Goal: Information Seeking & Learning: Learn about a topic

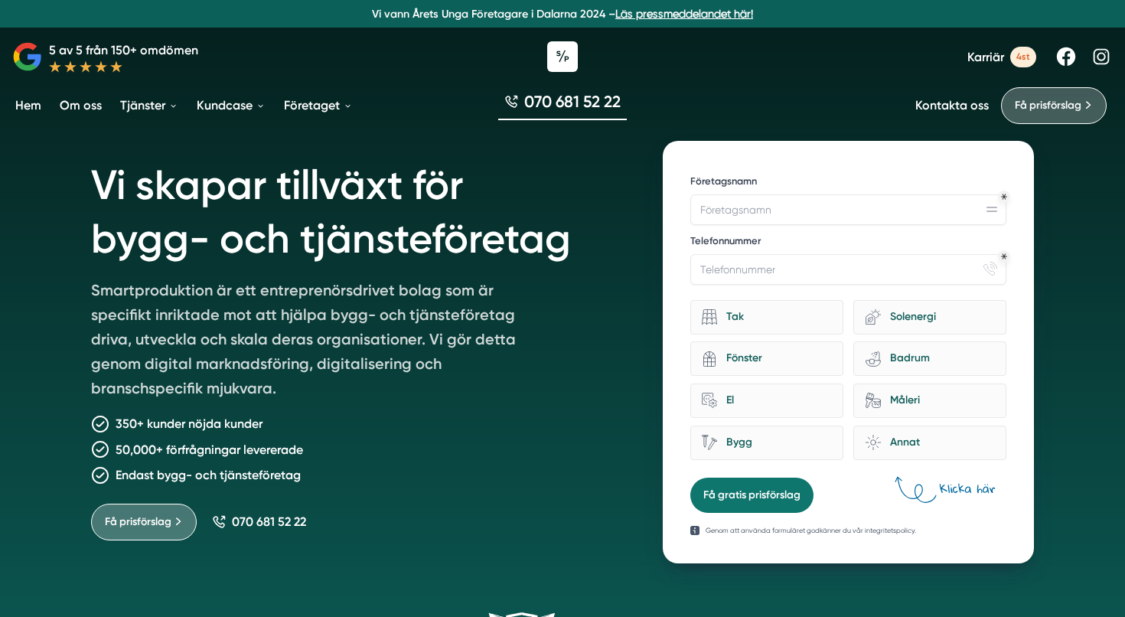
click at [1025, 54] on span "4st" at bounding box center [1023, 57] width 26 height 21
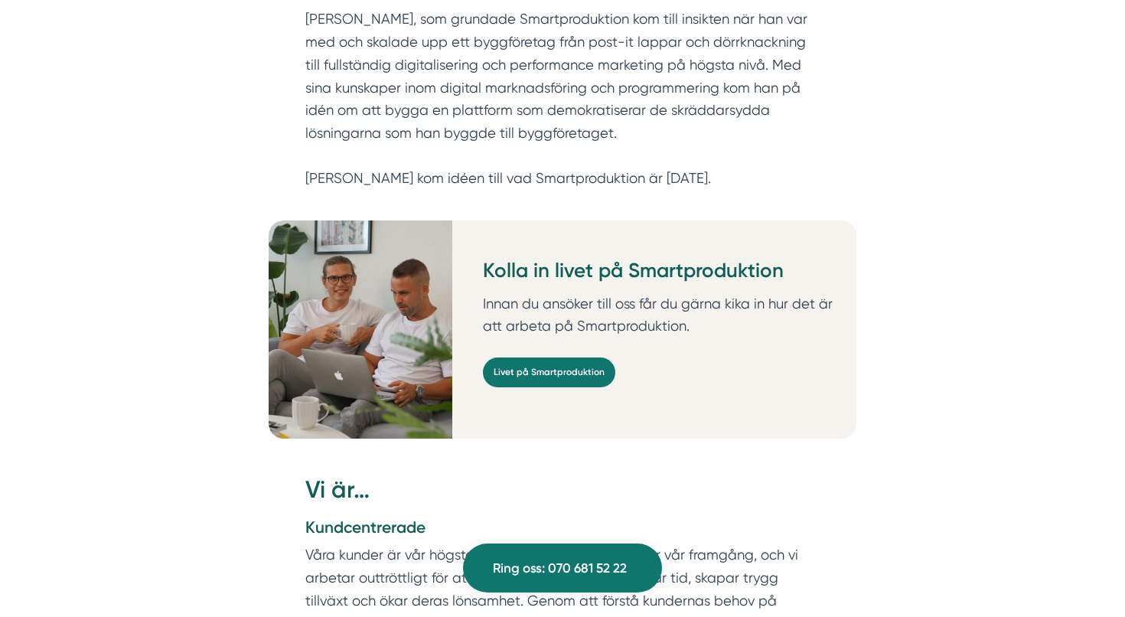
scroll to position [1085, 0]
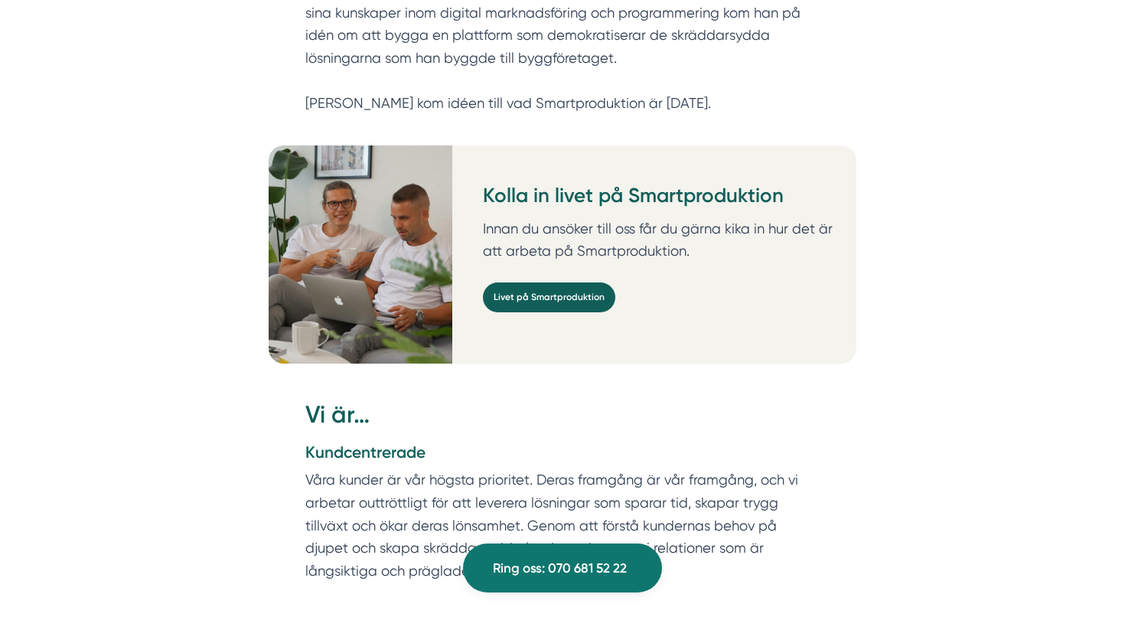
click at [569, 282] on link "Livet på Smartproduktion" at bounding box center [549, 297] width 132 height 30
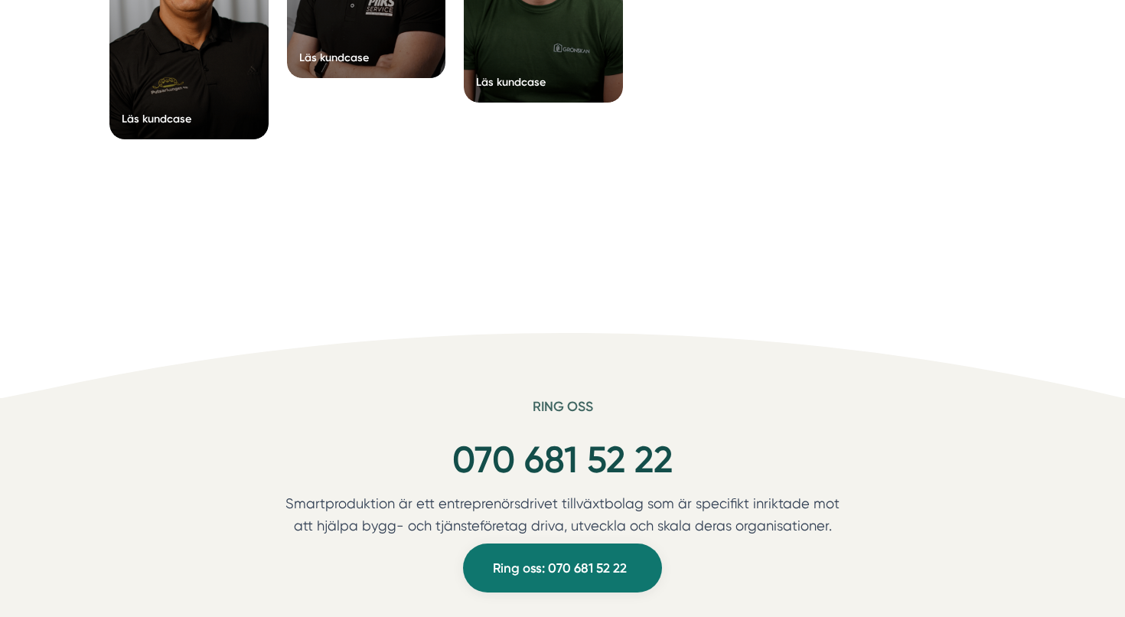
scroll to position [6310, 0]
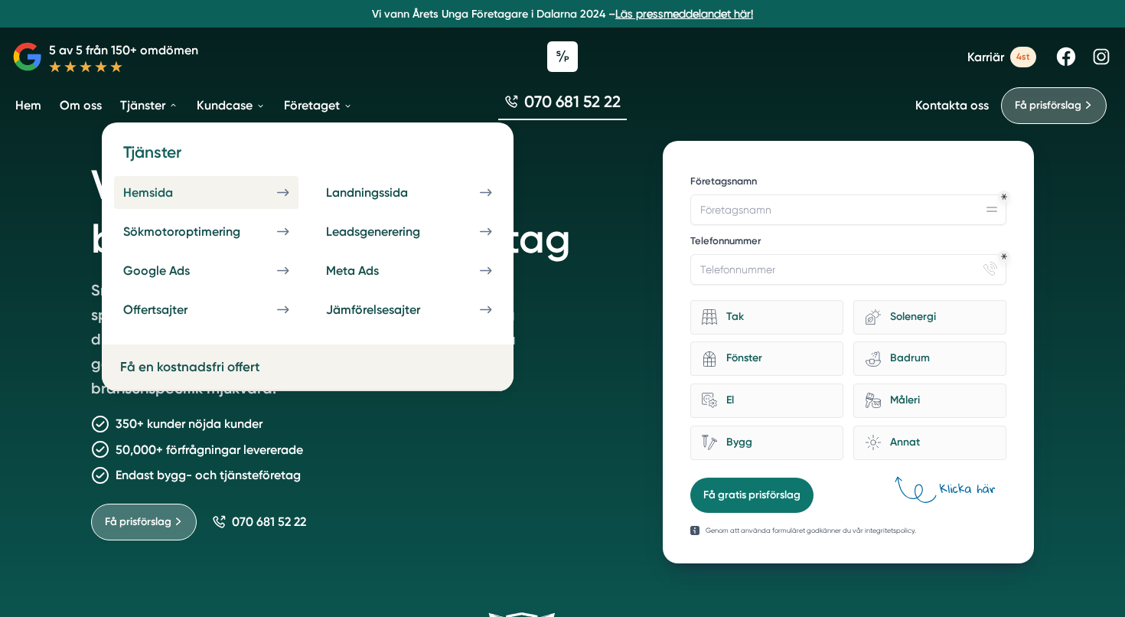
click at [163, 195] on div "Hemsida" at bounding box center [166, 192] width 86 height 15
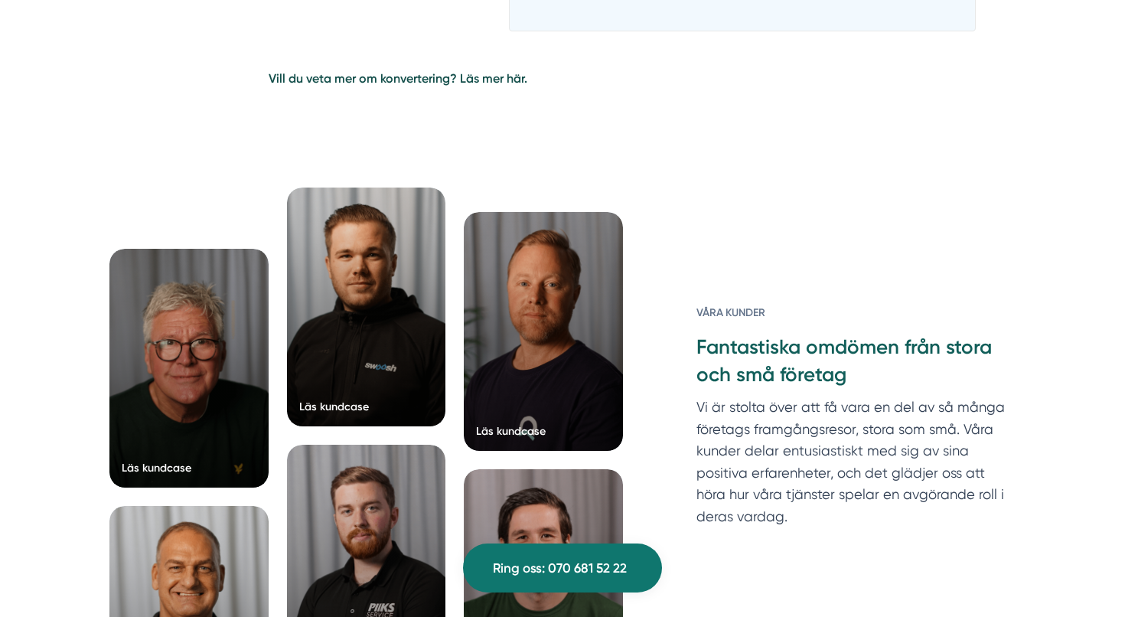
scroll to position [3425, 0]
